Goal: Transaction & Acquisition: Purchase product/service

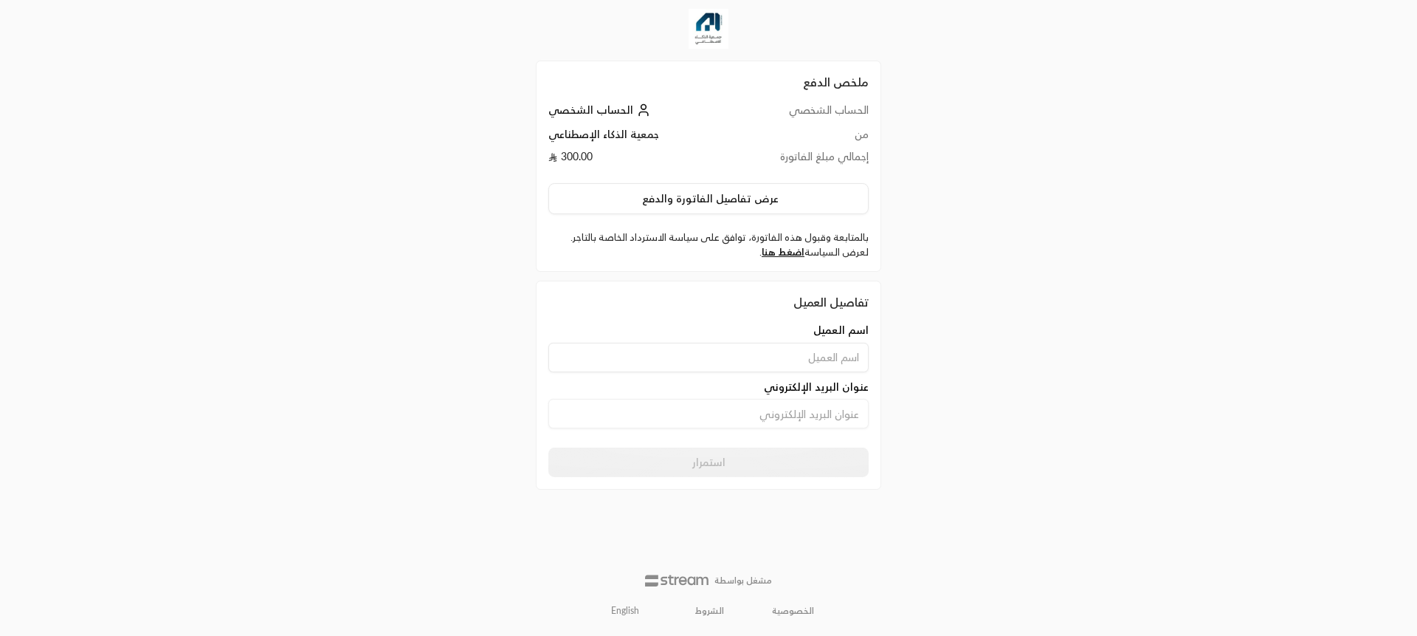
click at [830, 345] on input at bounding box center [708, 358] width 320 height 30
click at [1086, 367] on div "ملخص الدفع الحساب الشخصي الحساب الشخصي من جمعية الذكاء الإصطناعي إجمالي مبلغ ال…" at bounding box center [708, 318] width 1417 height 636
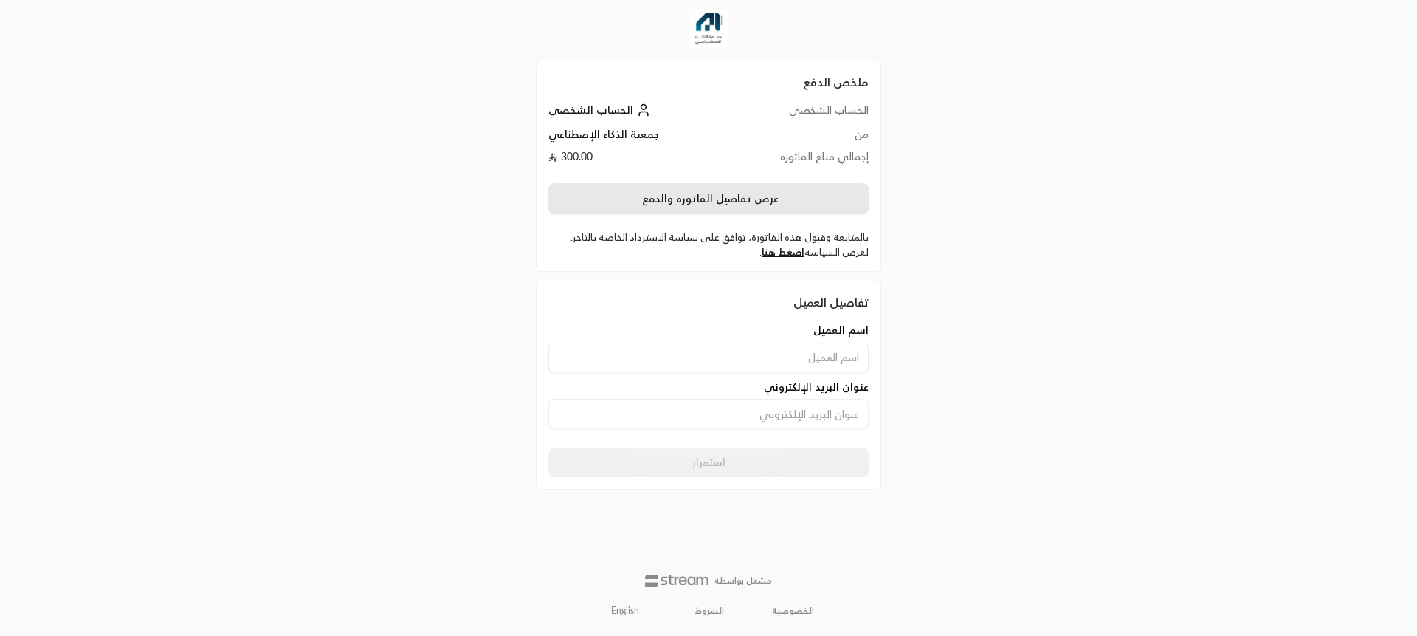
click at [729, 210] on button "عرض تفاصيل الفاتورة والدفع" at bounding box center [708, 198] width 320 height 31
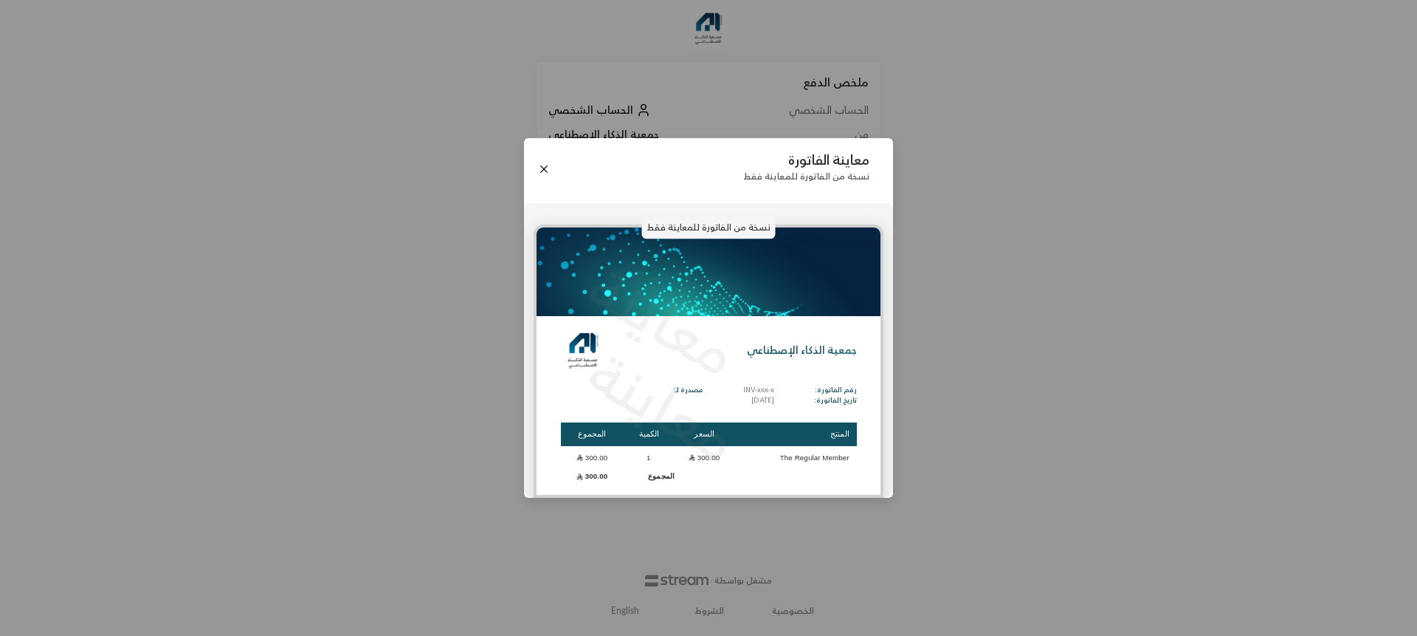
click at [1083, 401] on div "معاينة الفاتورة نسخة من الفاتورة للمعاينة فقط نسخة من الفاتورة للمعاينة فقط معا…" at bounding box center [708, 318] width 1417 height 636
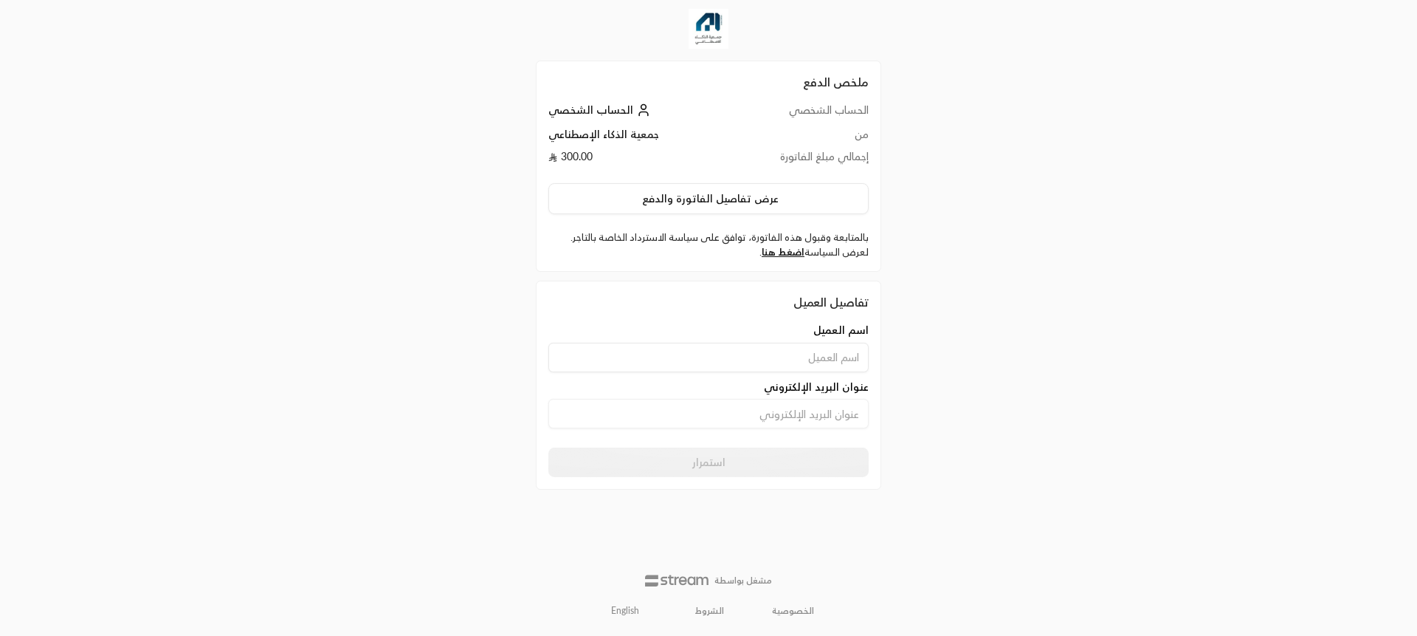
click at [996, 184] on div "ملخص الدفع الحساب الشخصي الحساب الشخصي من جمعية الذكاء الإصطناعي إجمالي مبلغ ال…" at bounding box center [708, 318] width 709 height 636
click at [949, 198] on div "ملخص الدفع الحساب الشخصي الحساب الشخصي من جمعية الذكاء الإصطناعي إجمالي مبلغ ال…" at bounding box center [708, 318] width 709 height 636
